Goal: Information Seeking & Learning: Check status

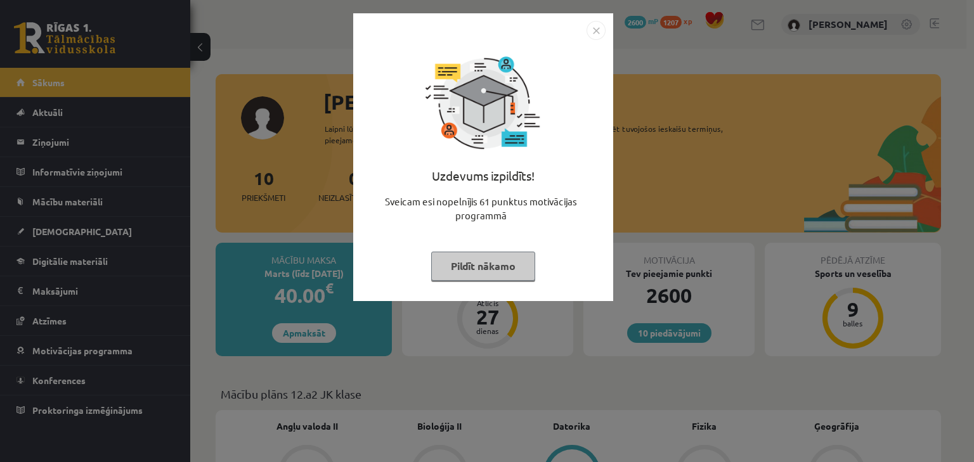
click at [460, 258] on button "Pildīt nākamo" at bounding box center [483, 266] width 104 height 29
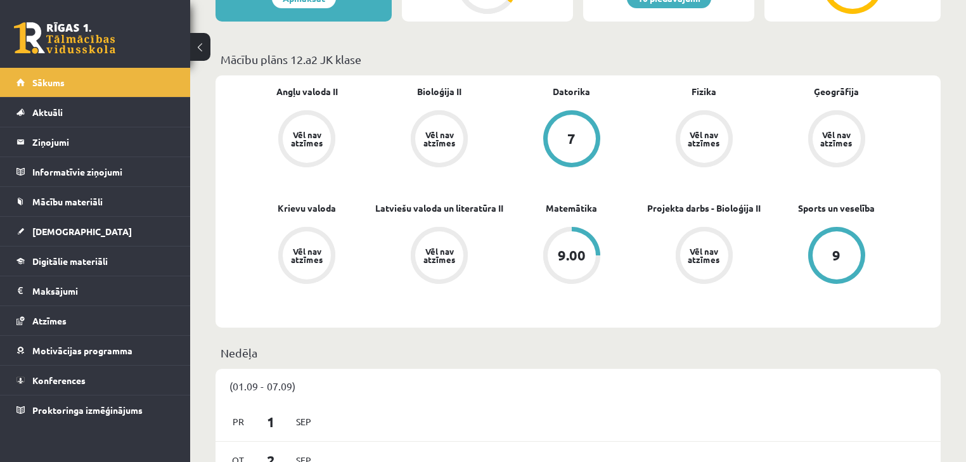
scroll to position [406, 0]
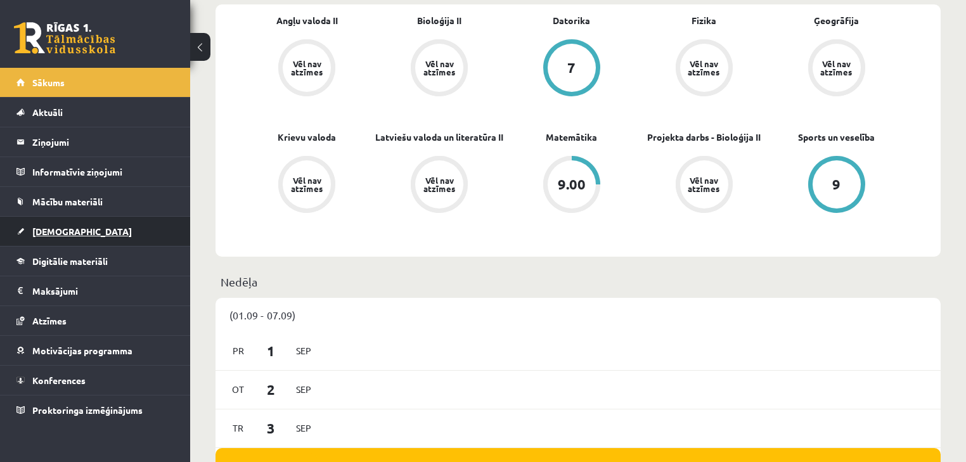
click at [91, 226] on link "[DEMOGRAPHIC_DATA]" at bounding box center [95, 231] width 158 height 29
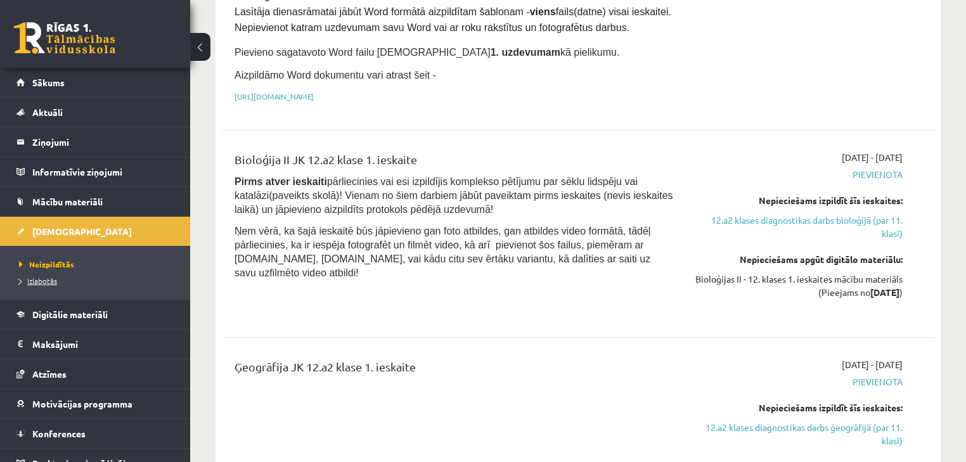
click at [52, 276] on span "Izlabotās" at bounding box center [38, 281] width 38 height 10
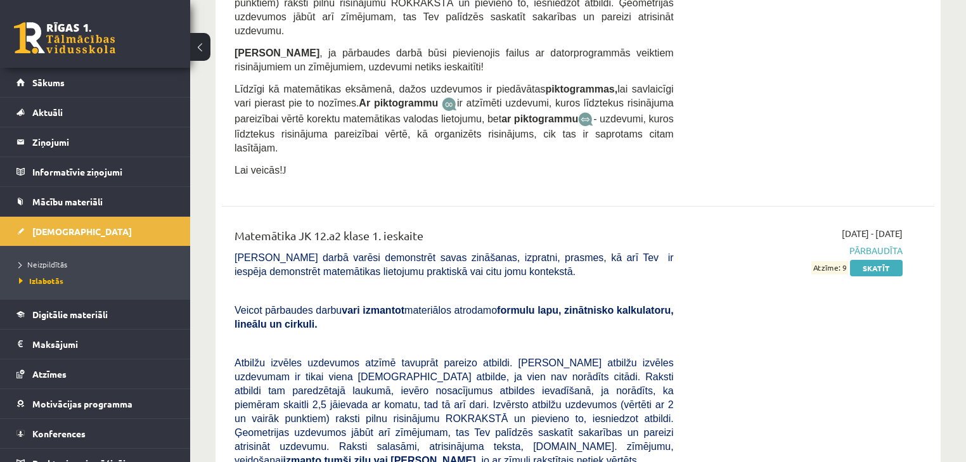
scroll to position [4667, 0]
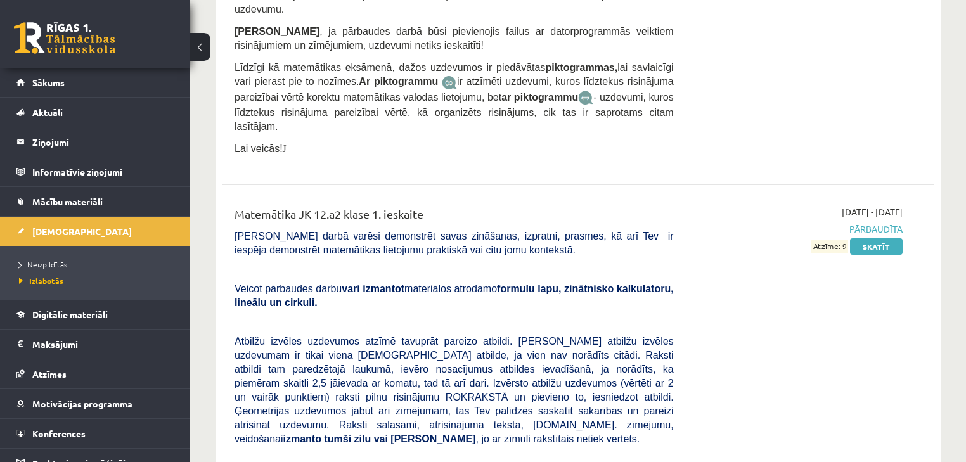
drag, startPoint x: 871, startPoint y: 169, endPoint x: 933, endPoint y: 307, distance: 151.0
click at [933, 307] on div "Matemātika JK 12.a2 klase 1. ieskaite Pārbaudes darbā varēsi demonstrēt savas z…" at bounding box center [578, 441] width 713 height 496
drag, startPoint x: 297, startPoint y: 84, endPoint x: 284, endPoint y: 69, distance: 19.8
drag, startPoint x: 284, startPoint y: 69, endPoint x: 233, endPoint y: 37, distance: 60.4
click at [233, 205] on div "Matemātika JK 12.a2 klase 1. ieskaite Pārbaudes darbā varēsi demonstrēt savas z…" at bounding box center [454, 440] width 458 height 470
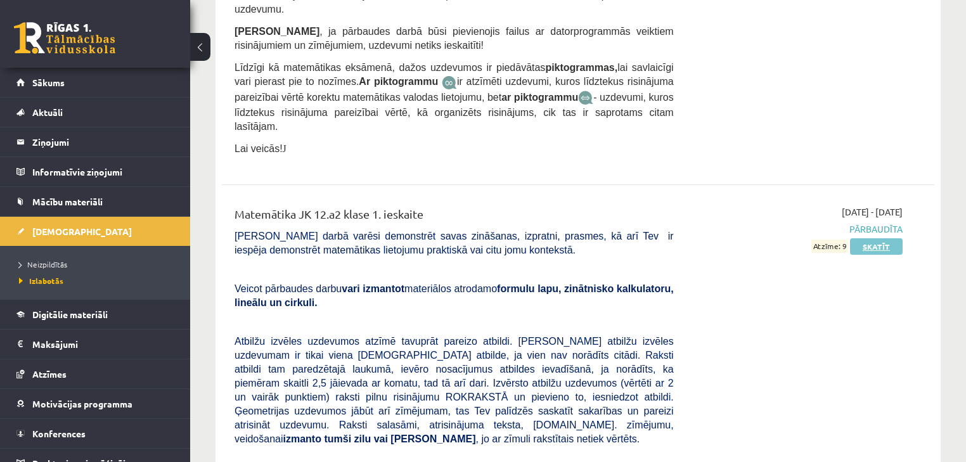
click at [857, 238] on link "Skatīt" at bounding box center [876, 246] width 53 height 16
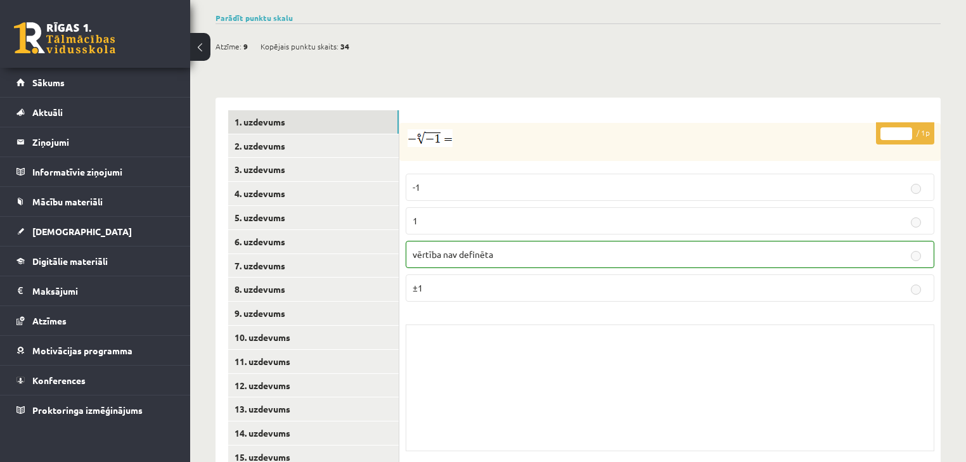
scroll to position [459, 0]
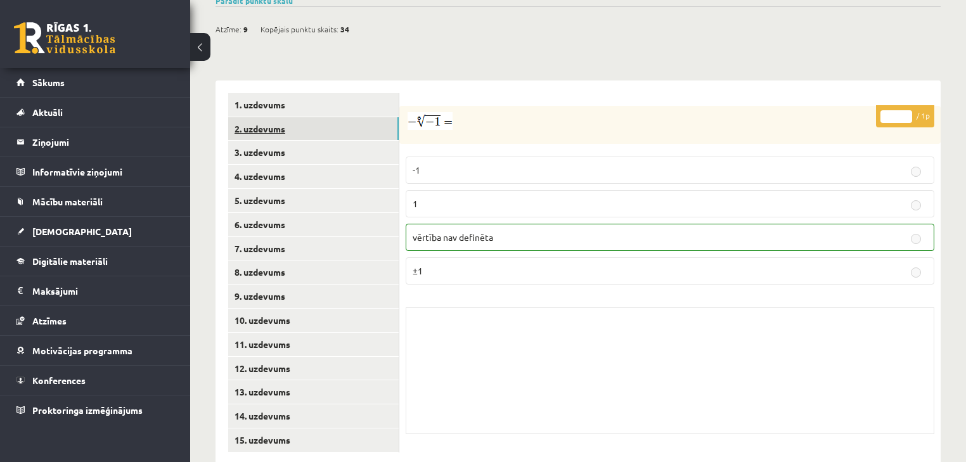
click at [342, 117] on link "2. uzdevums" at bounding box center [313, 128] width 171 height 23
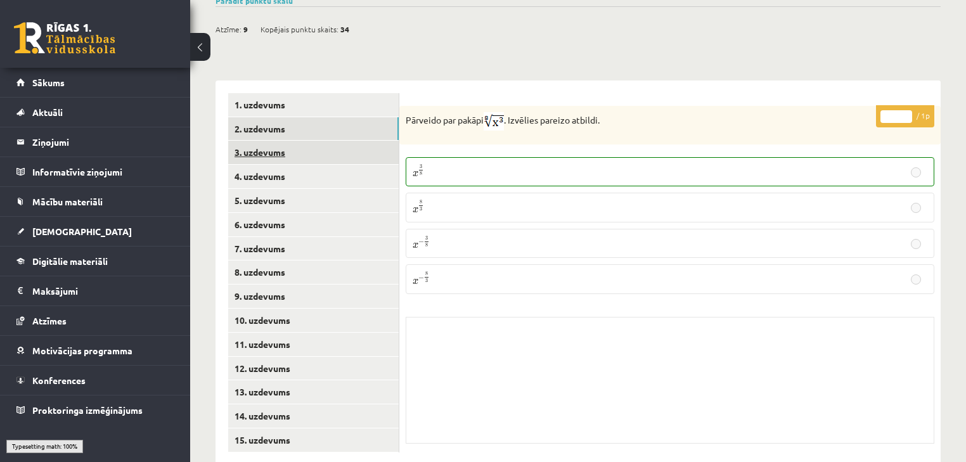
click at [344, 141] on link "3. uzdevums" at bounding box center [313, 152] width 171 height 23
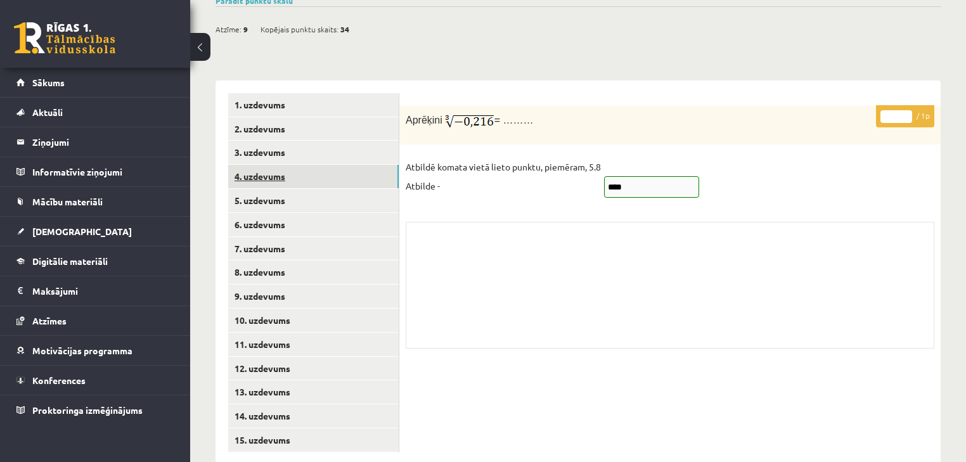
click at [342, 165] on link "4. uzdevums" at bounding box center [313, 176] width 171 height 23
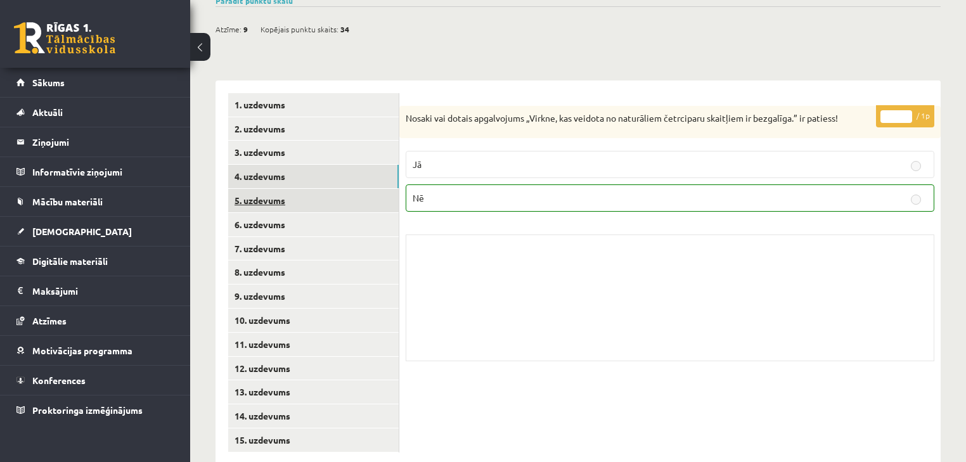
click at [340, 189] on link "5. uzdevums" at bounding box center [313, 200] width 171 height 23
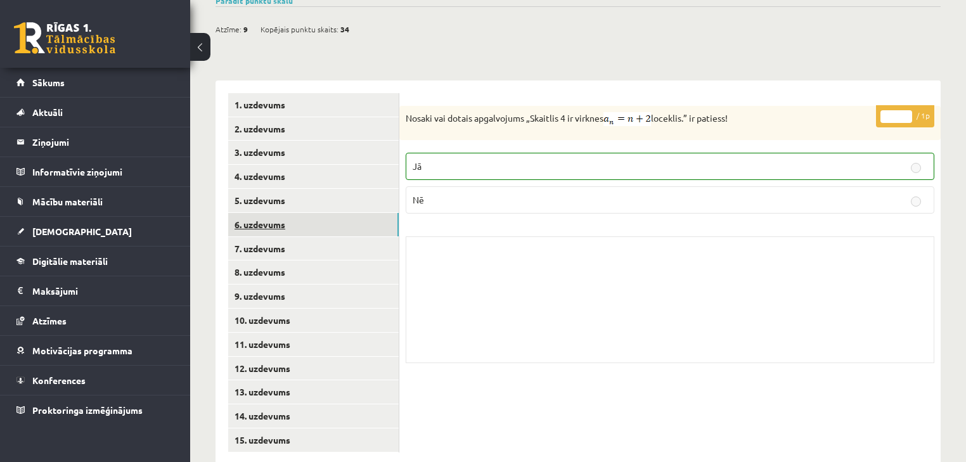
click at [347, 213] on link "6. uzdevums" at bounding box center [313, 224] width 171 height 23
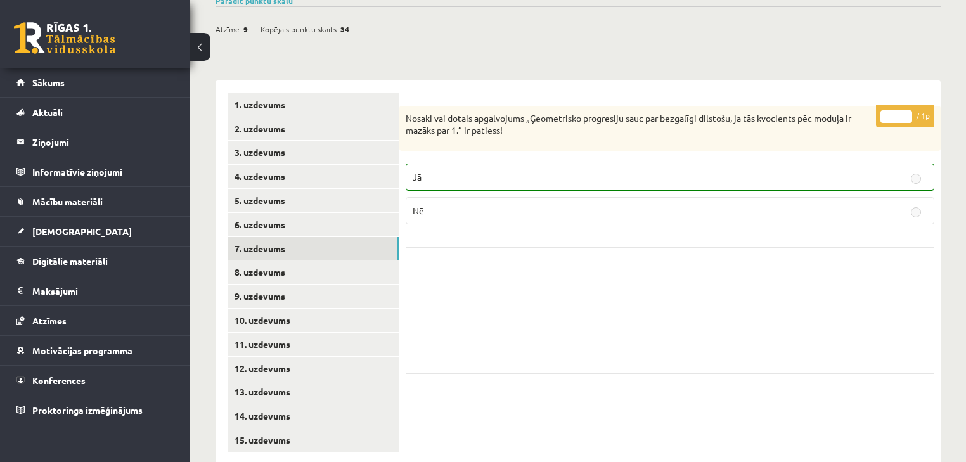
click at [349, 237] on link "7. uzdevums" at bounding box center [313, 248] width 171 height 23
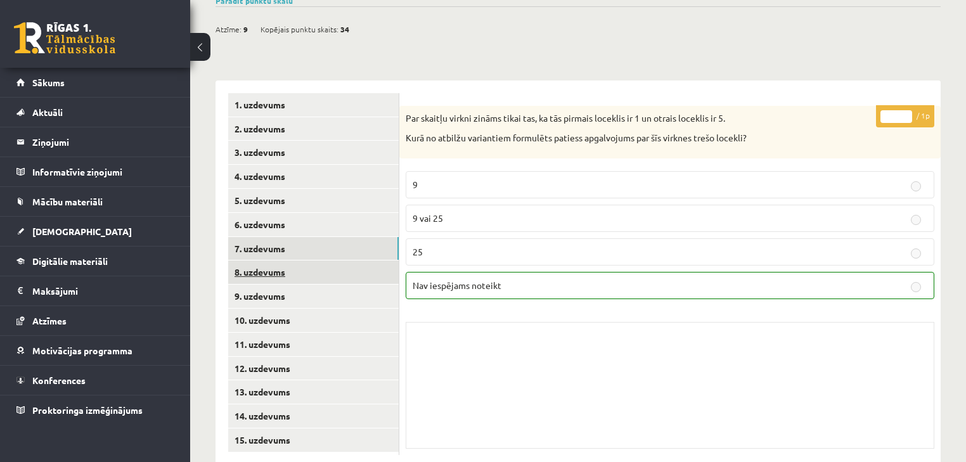
click at [344, 261] on link "8. uzdevums" at bounding box center [313, 272] width 171 height 23
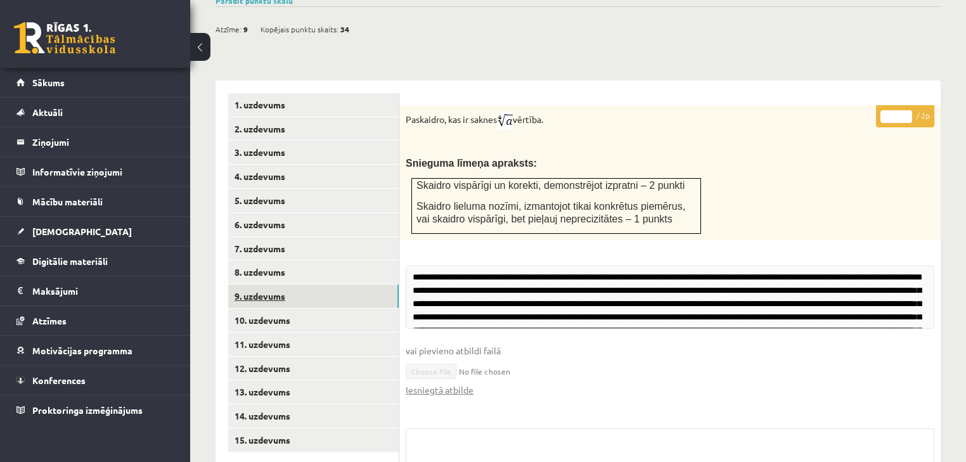
click at [340, 285] on link "9. uzdevums" at bounding box center [313, 296] width 171 height 23
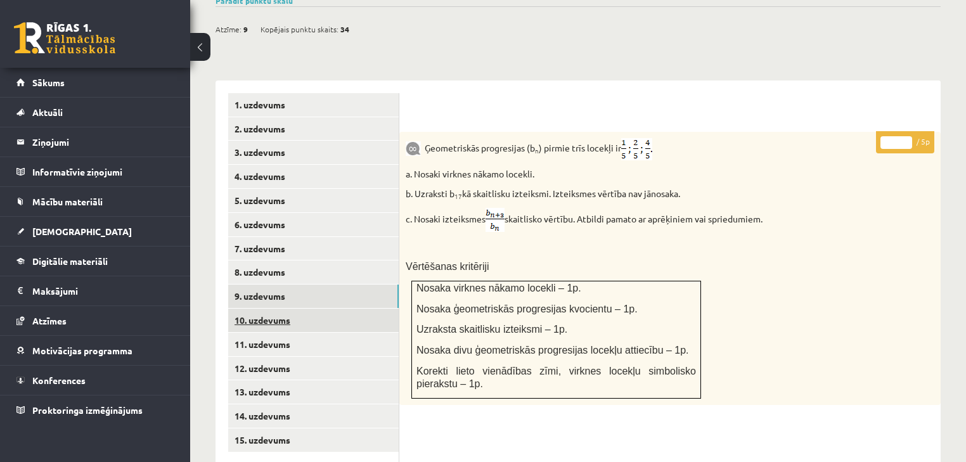
click at [338, 309] on link "10. uzdevums" at bounding box center [313, 320] width 171 height 23
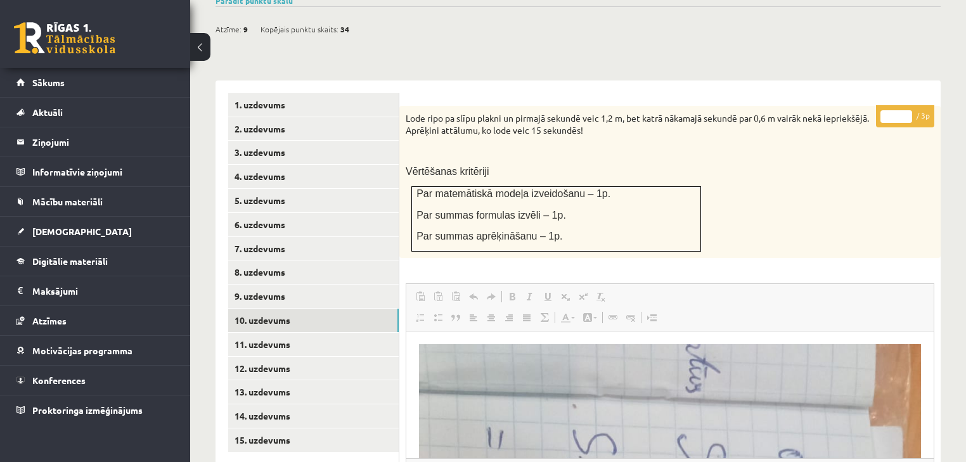
scroll to position [0, 0]
click at [341, 333] on link "11. uzdevums" at bounding box center [313, 344] width 171 height 23
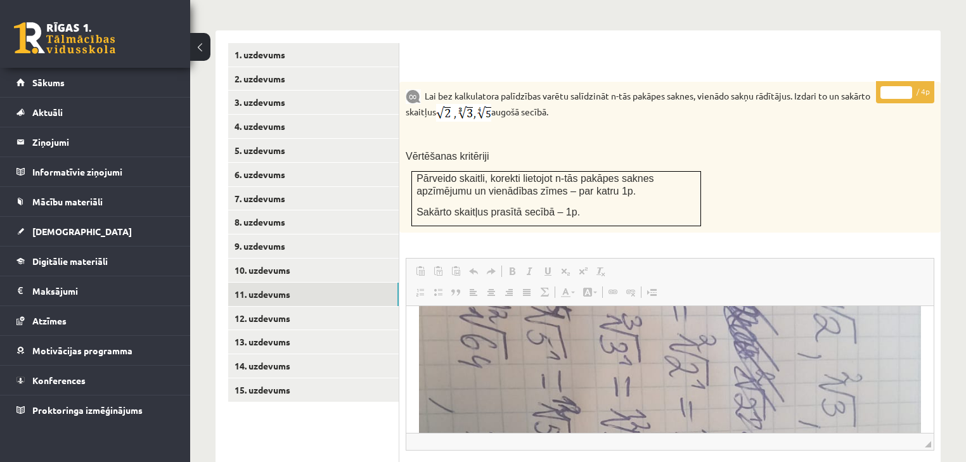
scroll to position [275, 0]
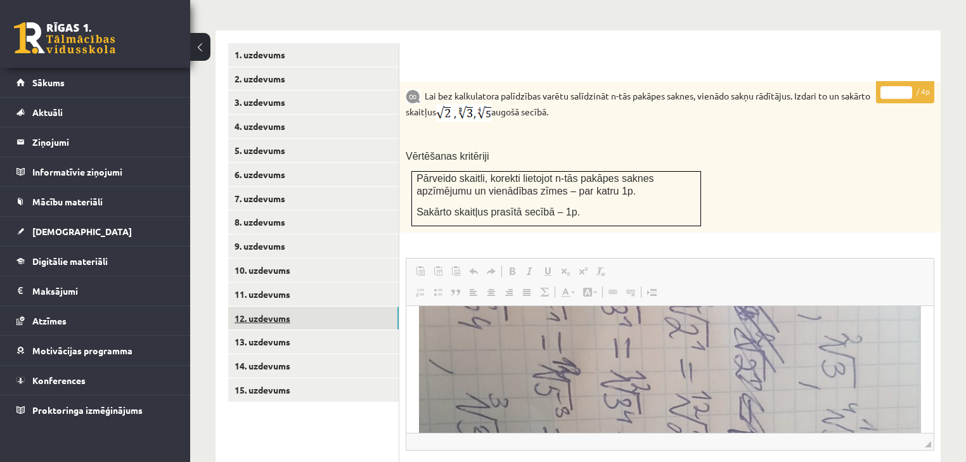
click at [348, 307] on link "12. uzdevums" at bounding box center [313, 318] width 171 height 23
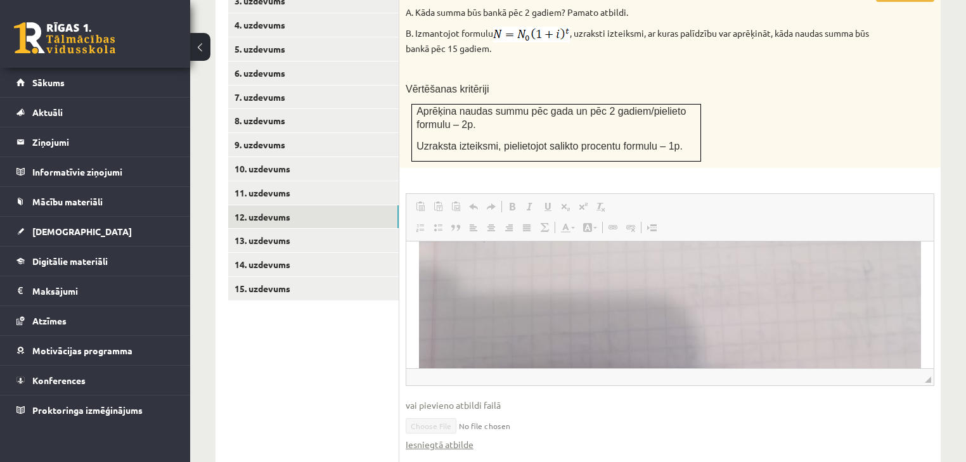
scroll to position [609, 0]
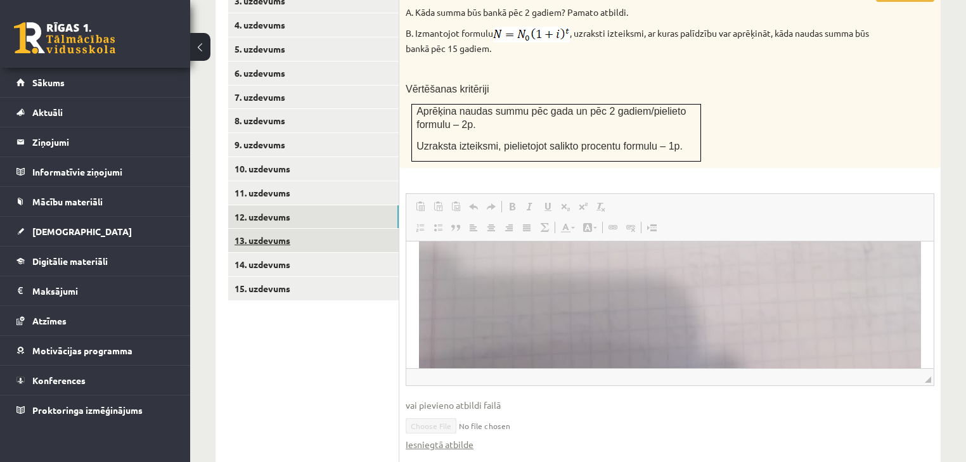
click at [322, 229] on link "13. uzdevums" at bounding box center [313, 240] width 171 height 23
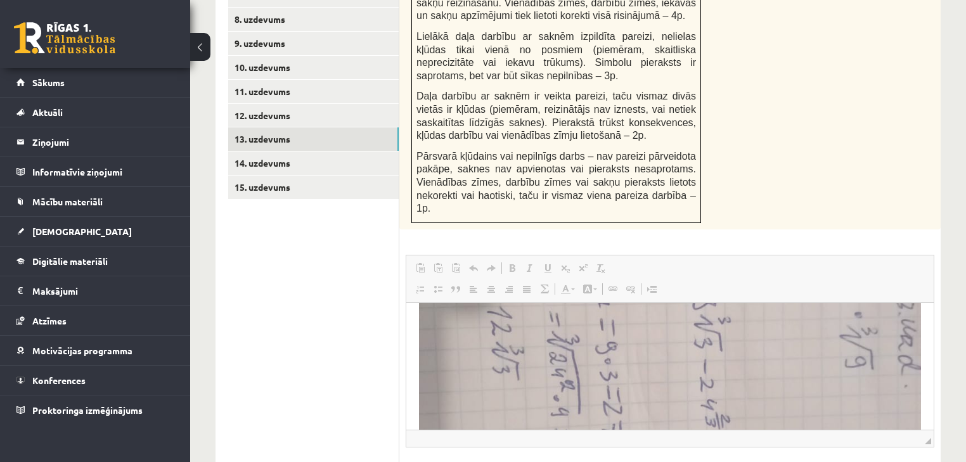
scroll to position [406, 0]
click at [307, 152] on link "14. uzdevums" at bounding box center [313, 163] width 171 height 23
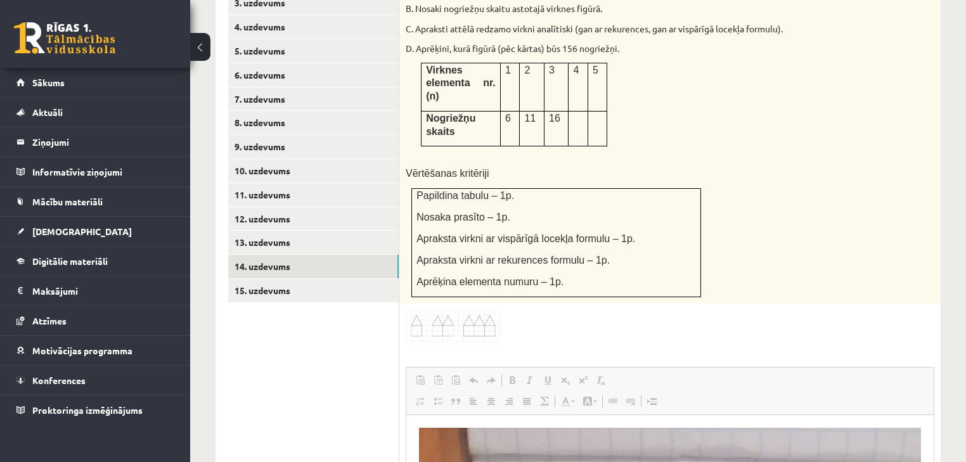
scroll to position [611, 0]
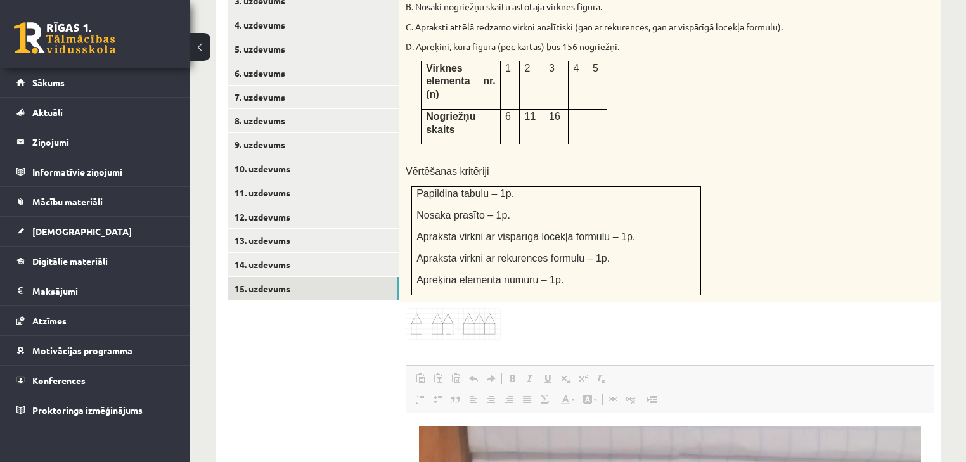
click at [347, 277] on link "15. uzdevums" at bounding box center [313, 288] width 171 height 23
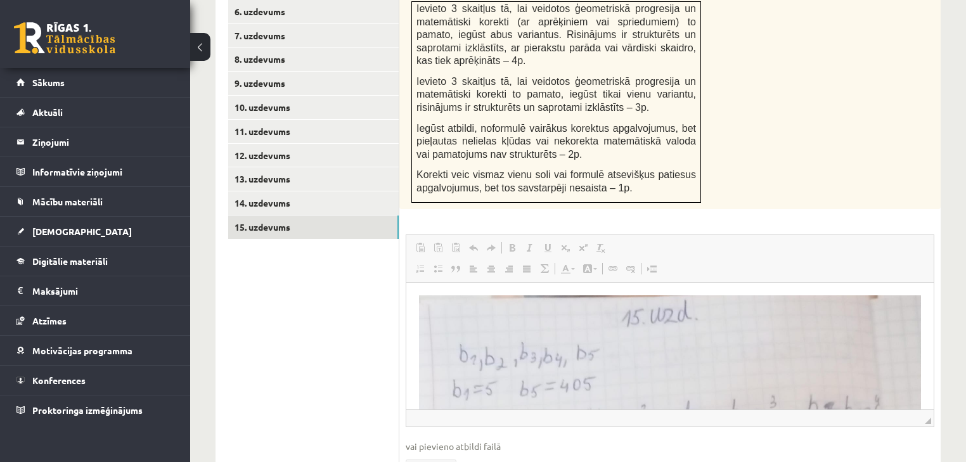
scroll to position [165, 0]
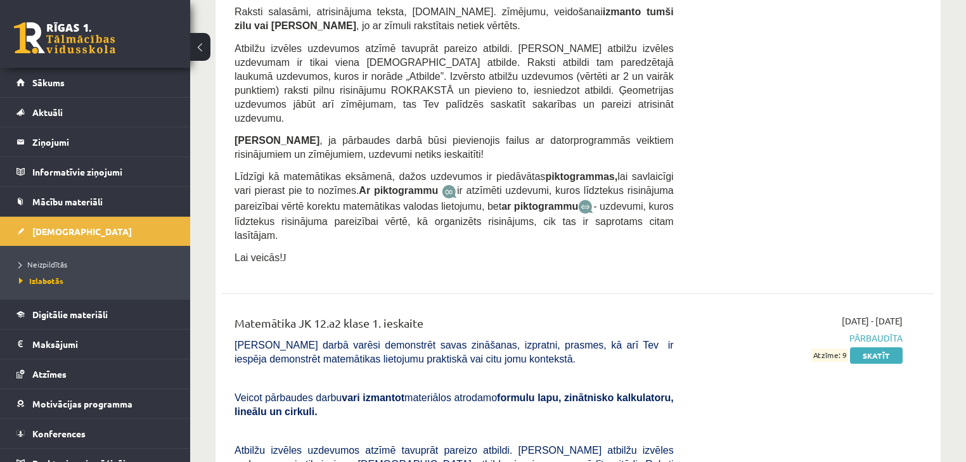
scroll to position [4565, 0]
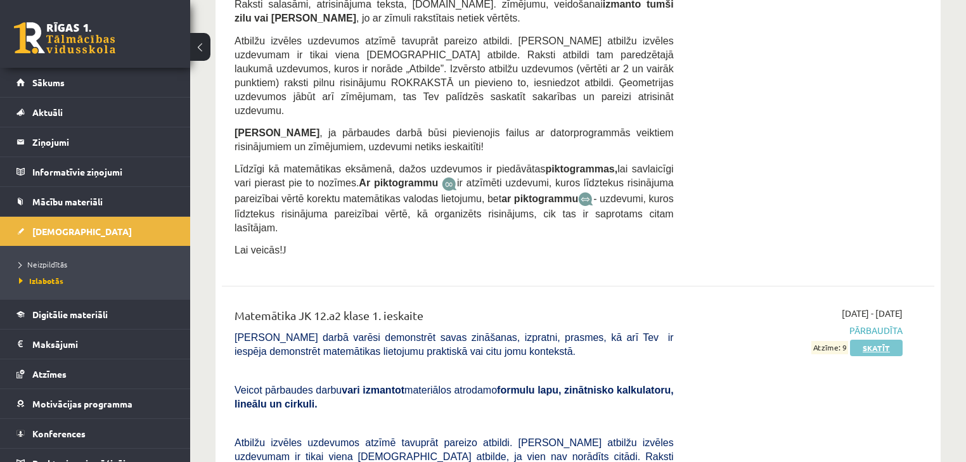
click at [879, 340] on link "Skatīt" at bounding box center [876, 348] width 53 height 16
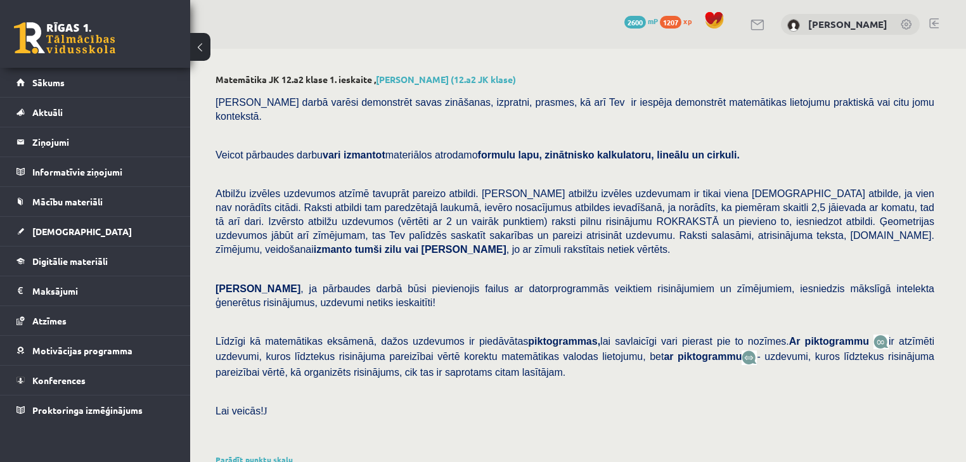
scroll to position [459, 0]
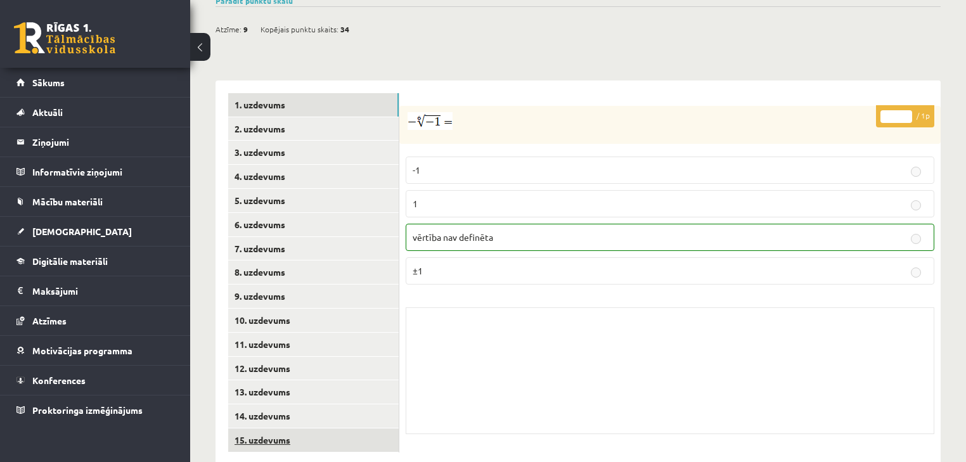
click at [344, 429] on link "15. uzdevums" at bounding box center [313, 440] width 171 height 23
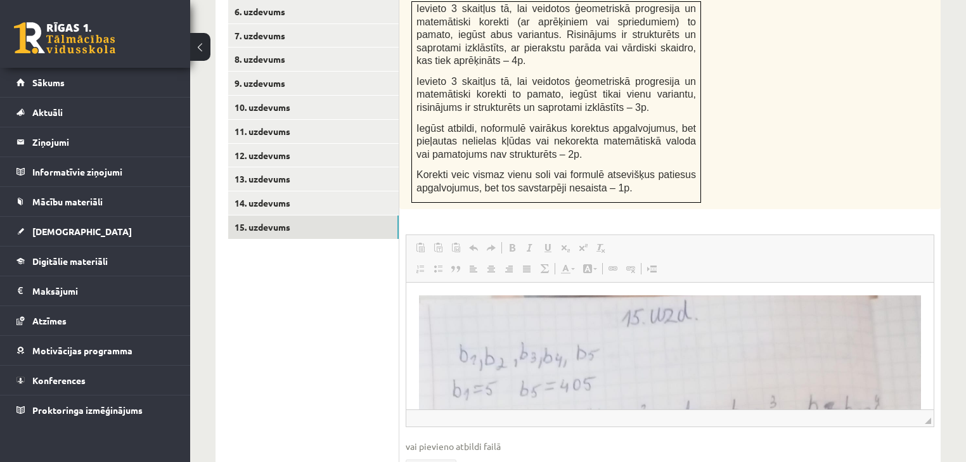
scroll to position [647, 0]
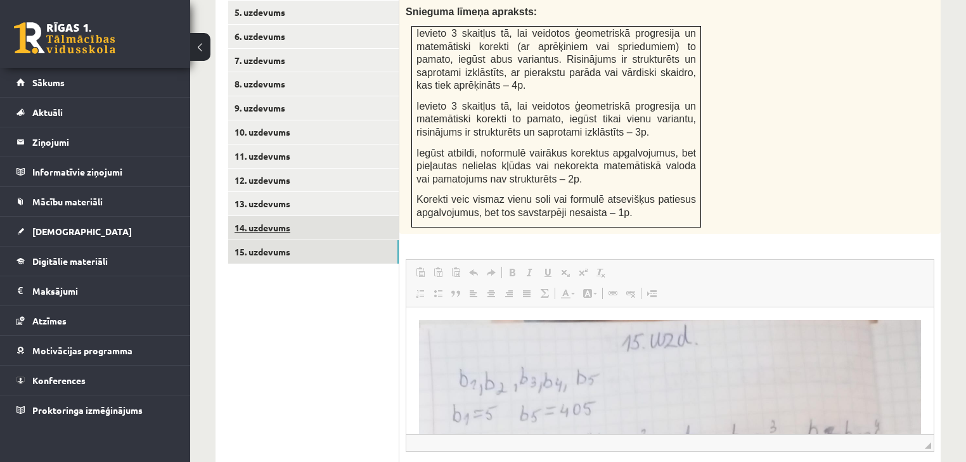
click at [313, 216] on link "14. uzdevums" at bounding box center [313, 227] width 171 height 23
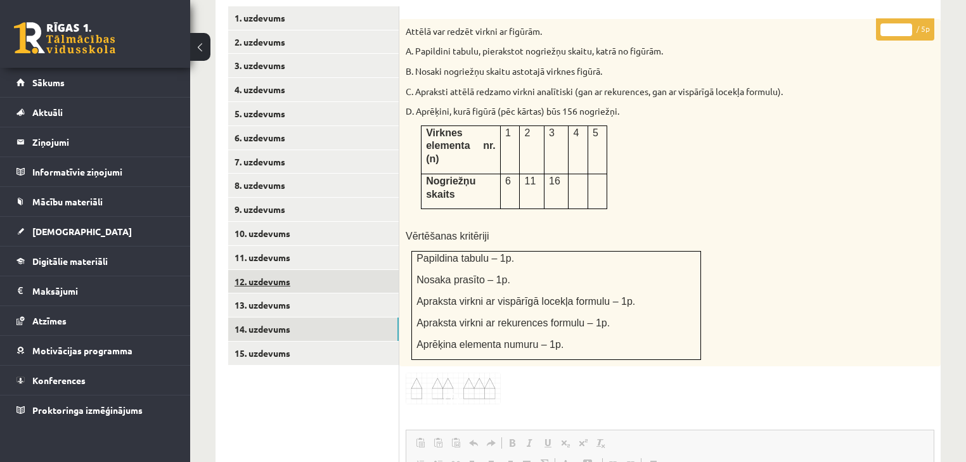
scroll to position [0, 0]
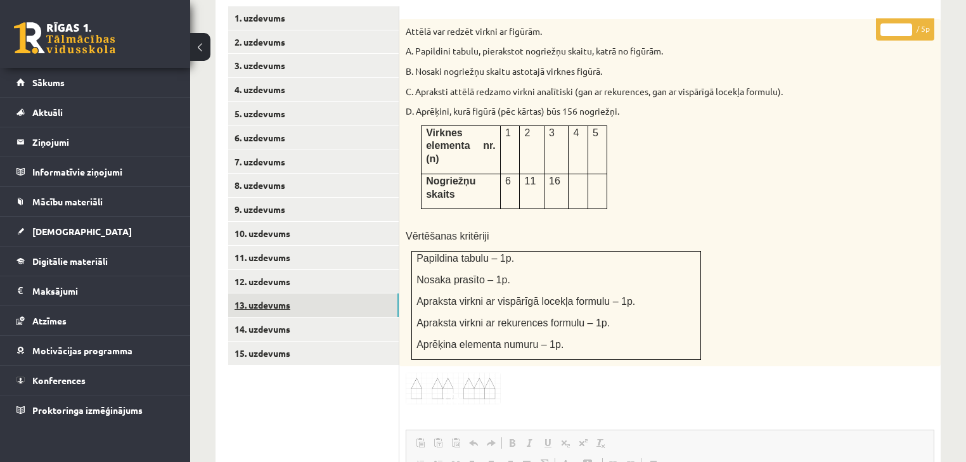
click at [339, 294] on link "13. uzdevums" at bounding box center [313, 305] width 171 height 23
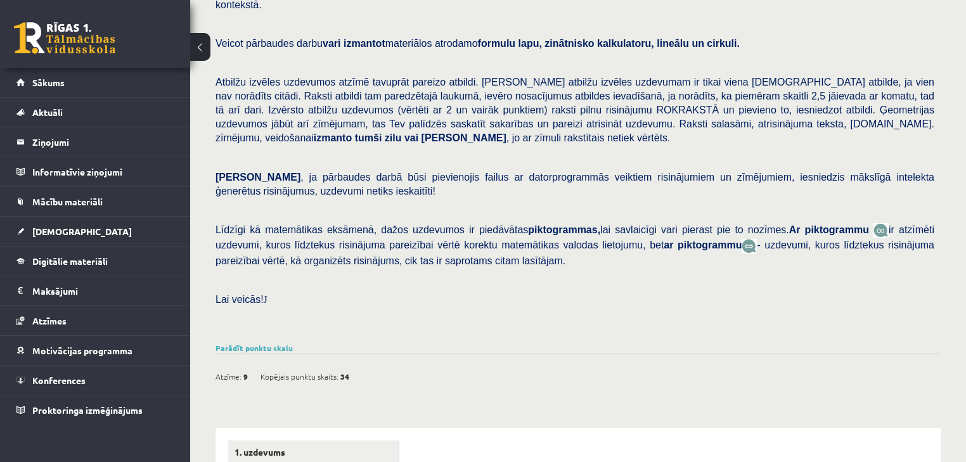
scroll to position [10, 0]
